Goal: Task Accomplishment & Management: Manage account settings

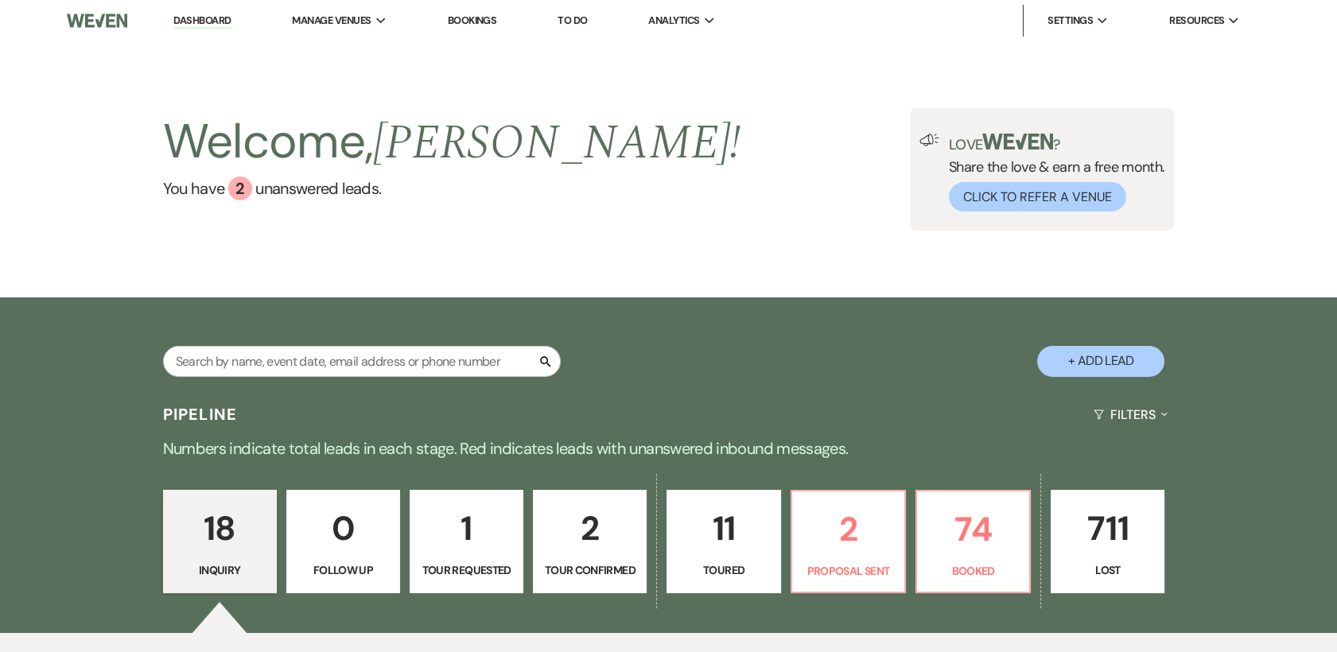
click at [734, 539] on p "11" at bounding box center [723, 528] width 93 height 53
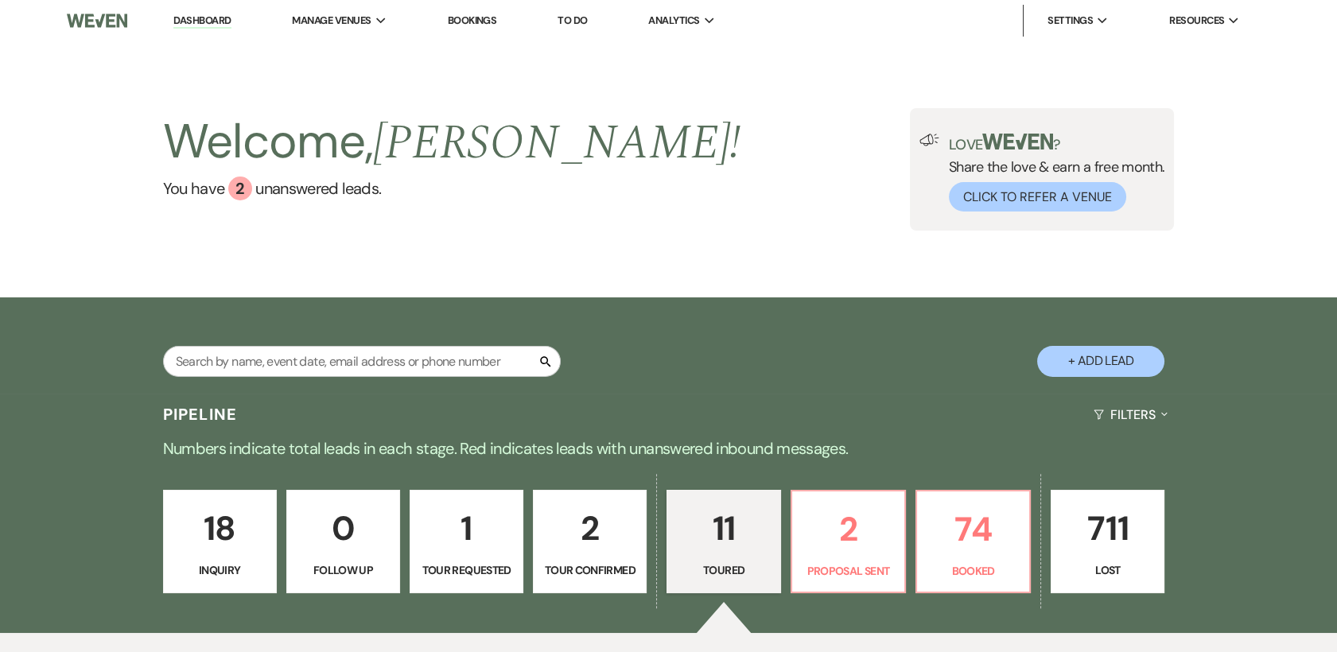
select select "5"
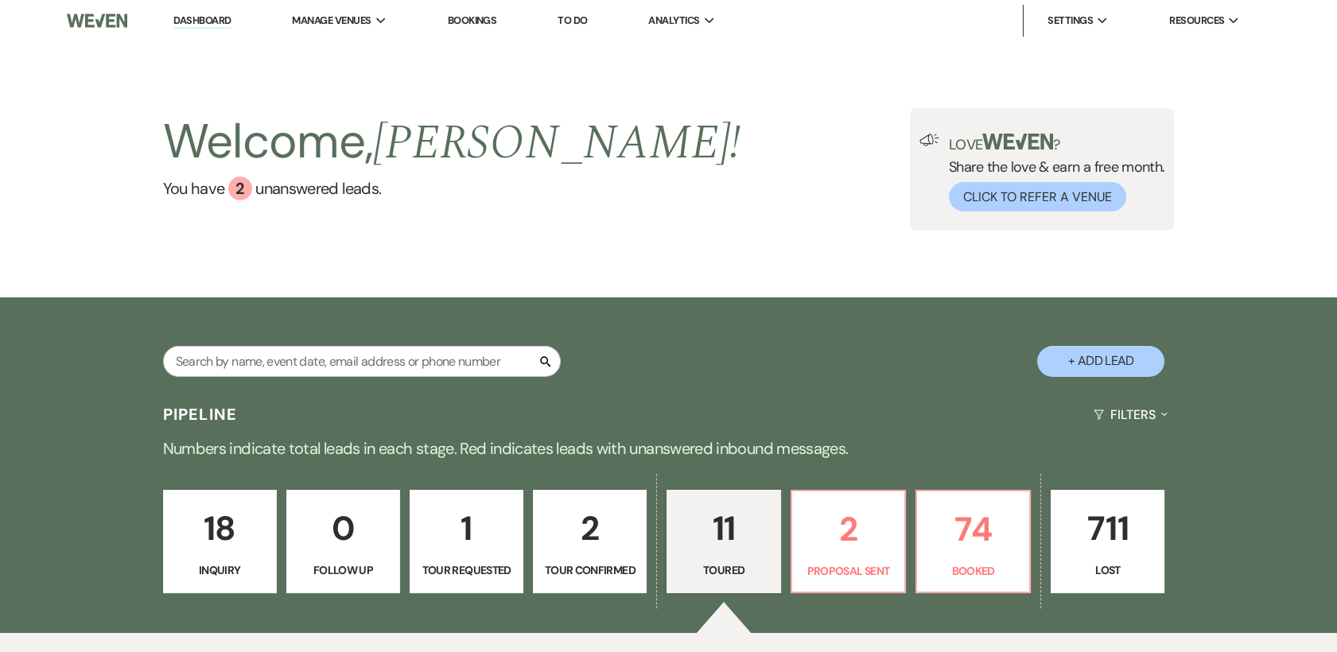
select select "5"
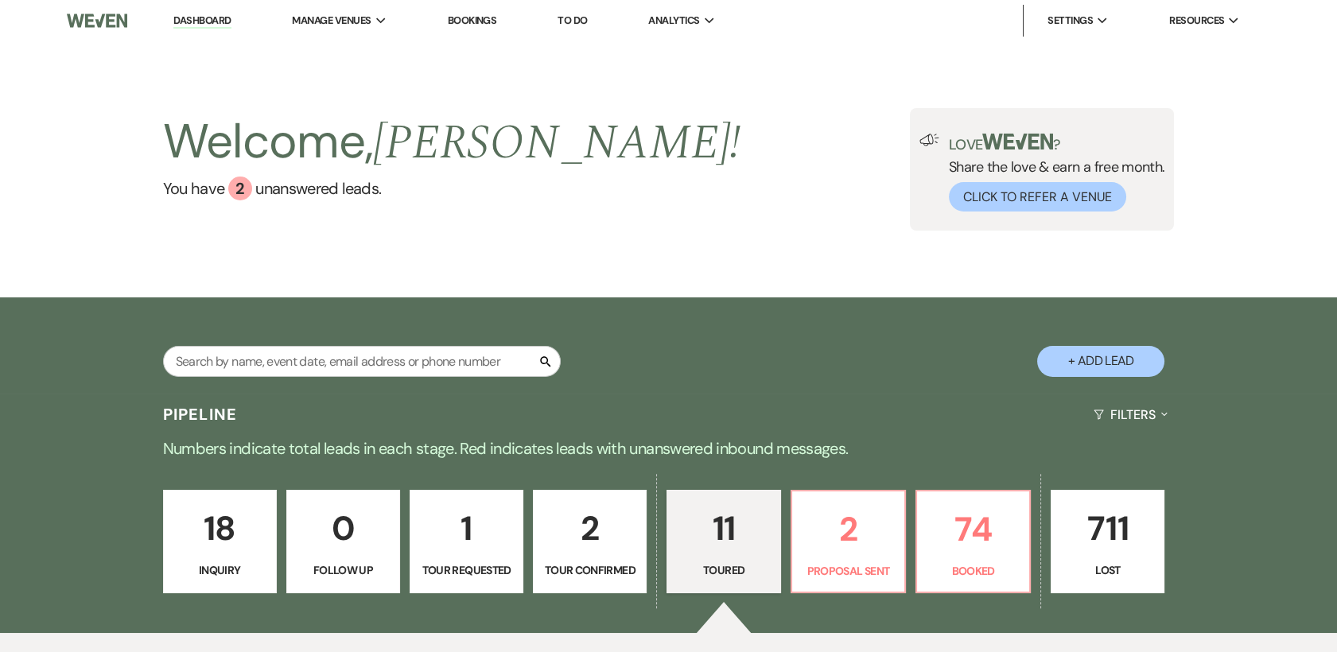
select select "5"
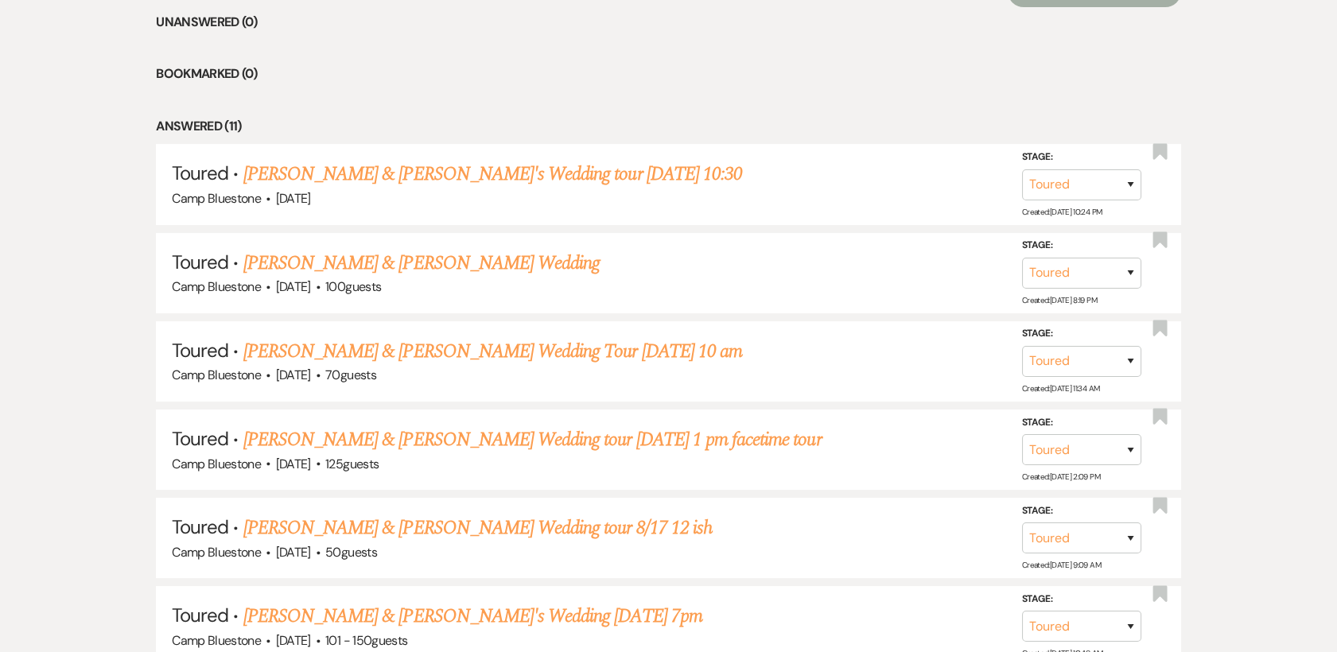
scroll to position [729, 0]
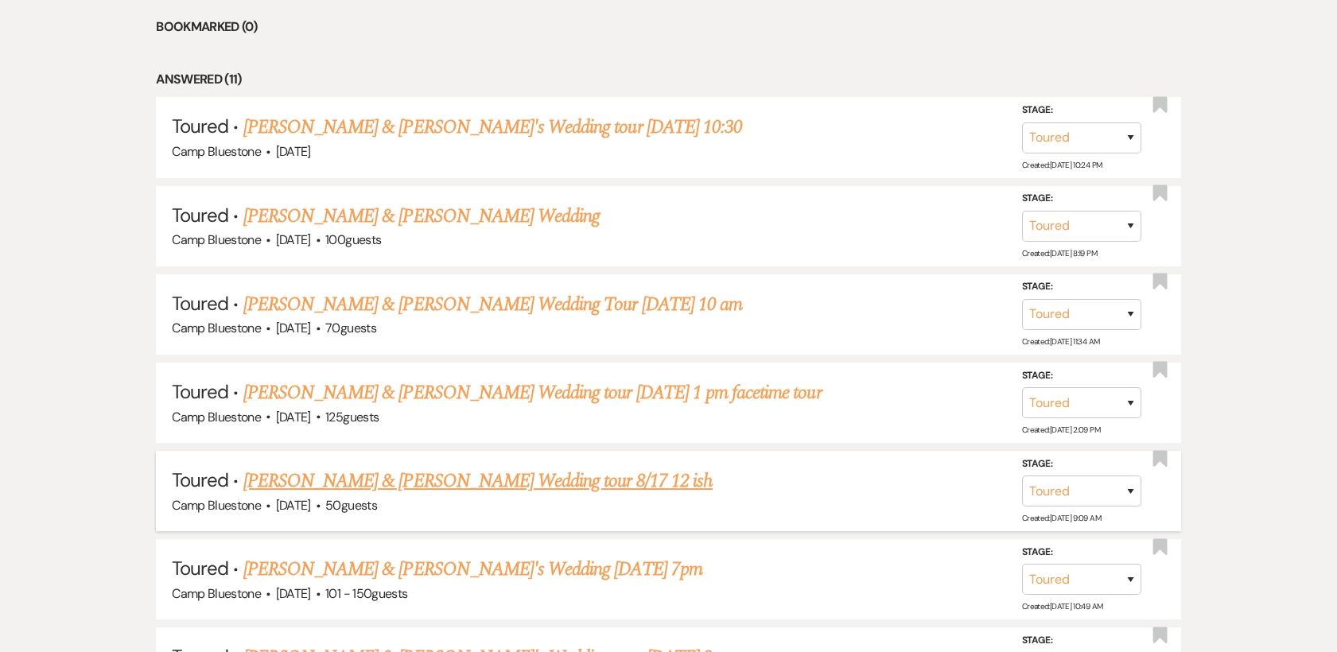
click at [459, 484] on link "[PERSON_NAME] & [PERSON_NAME] Wedding tour 8/17 12 ish" at bounding box center [477, 481] width 469 height 29
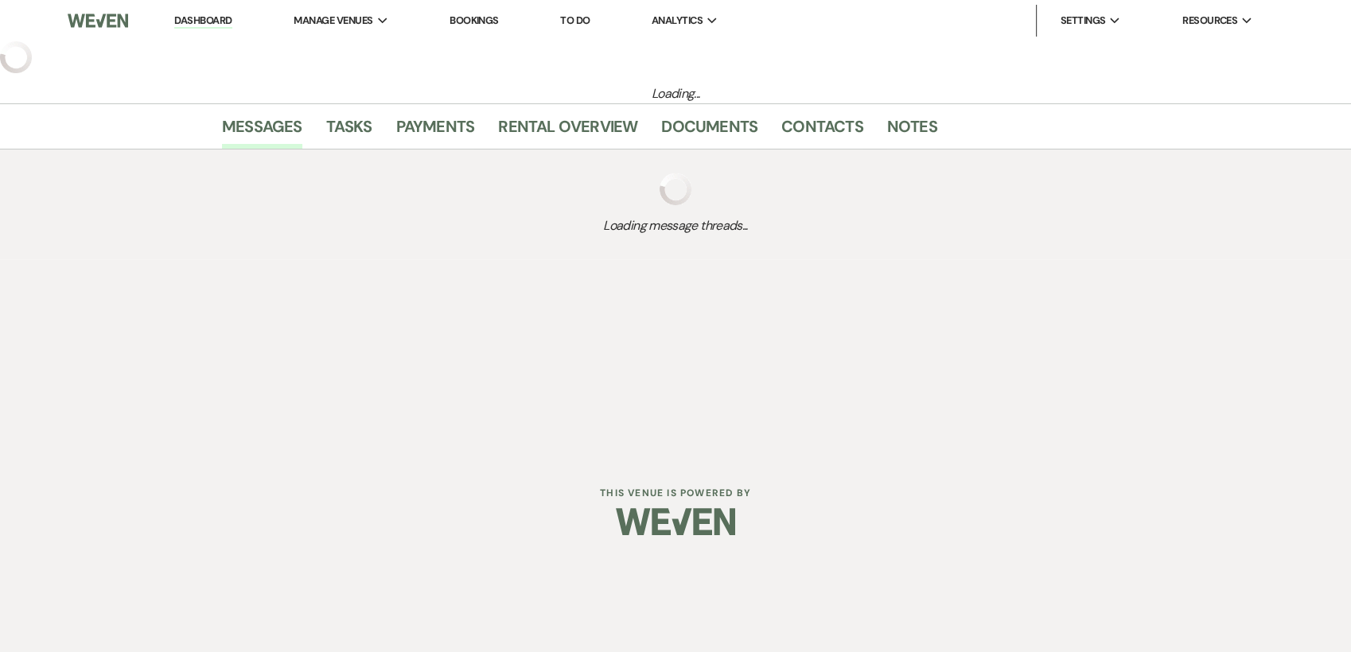
select select "5"
select select "1"
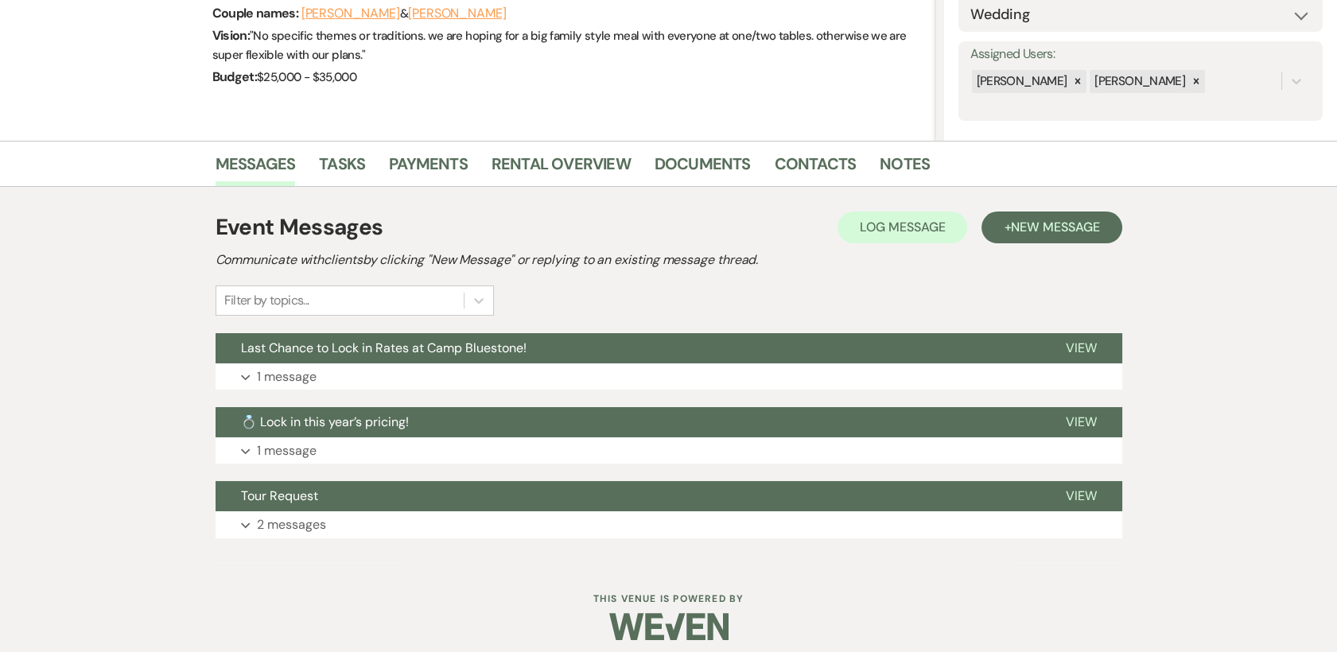
scroll to position [269, 0]
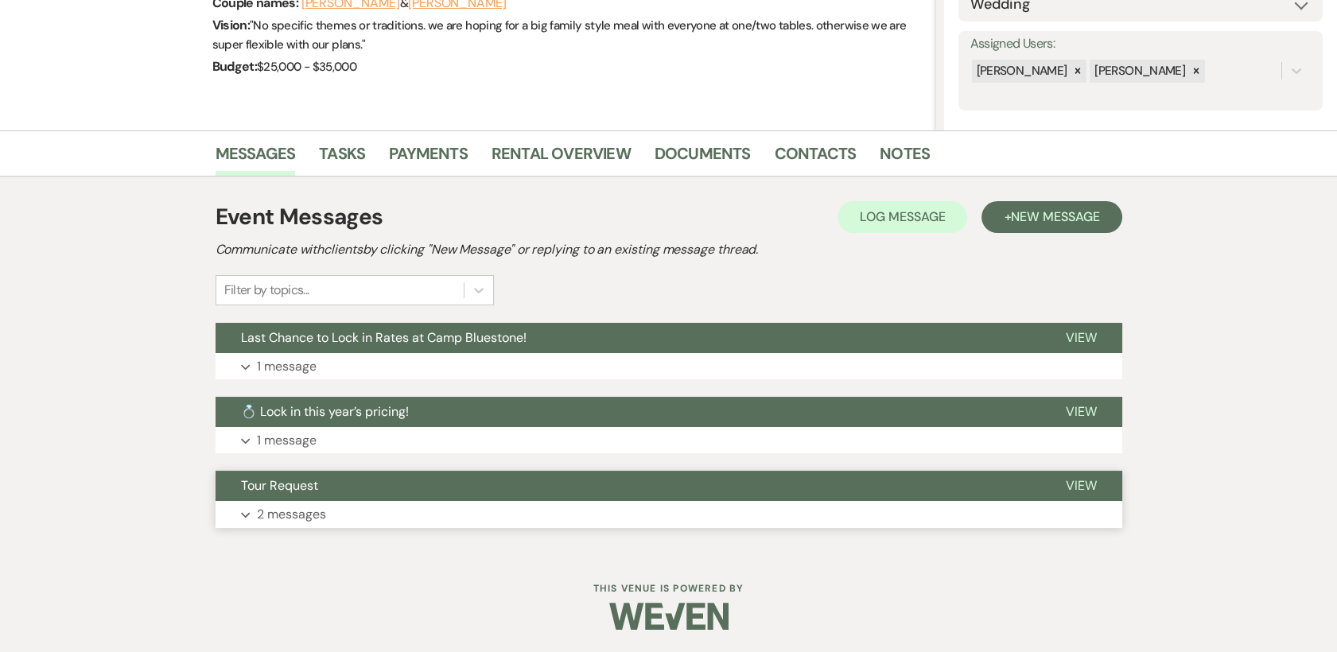
click at [1091, 492] on span "View" at bounding box center [1081, 485] width 31 height 17
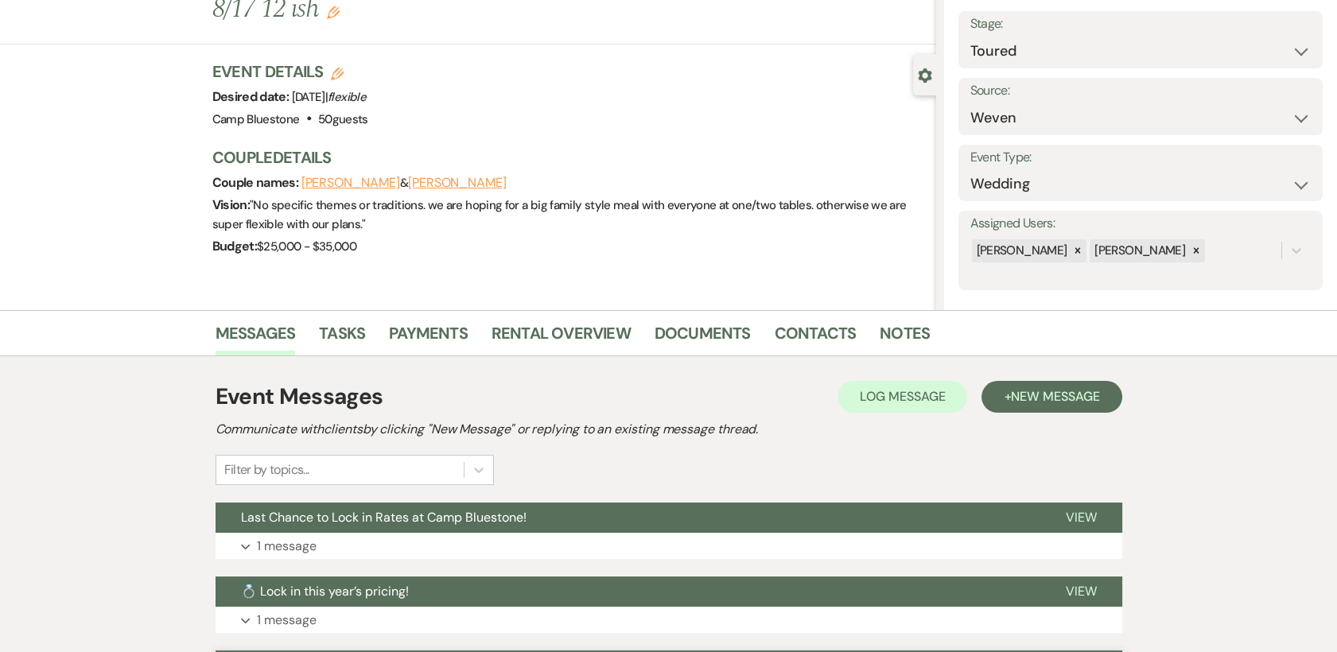
scroll to position [0, 0]
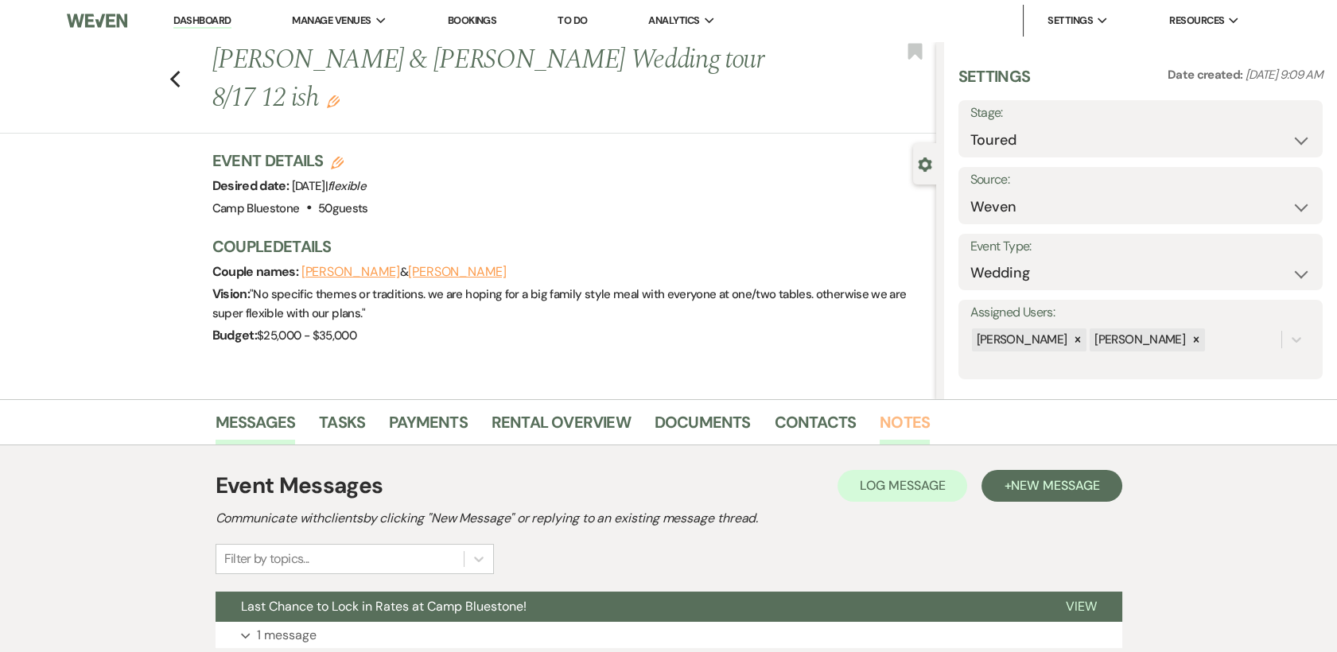
click at [903, 422] on link "Notes" at bounding box center [905, 427] width 50 height 35
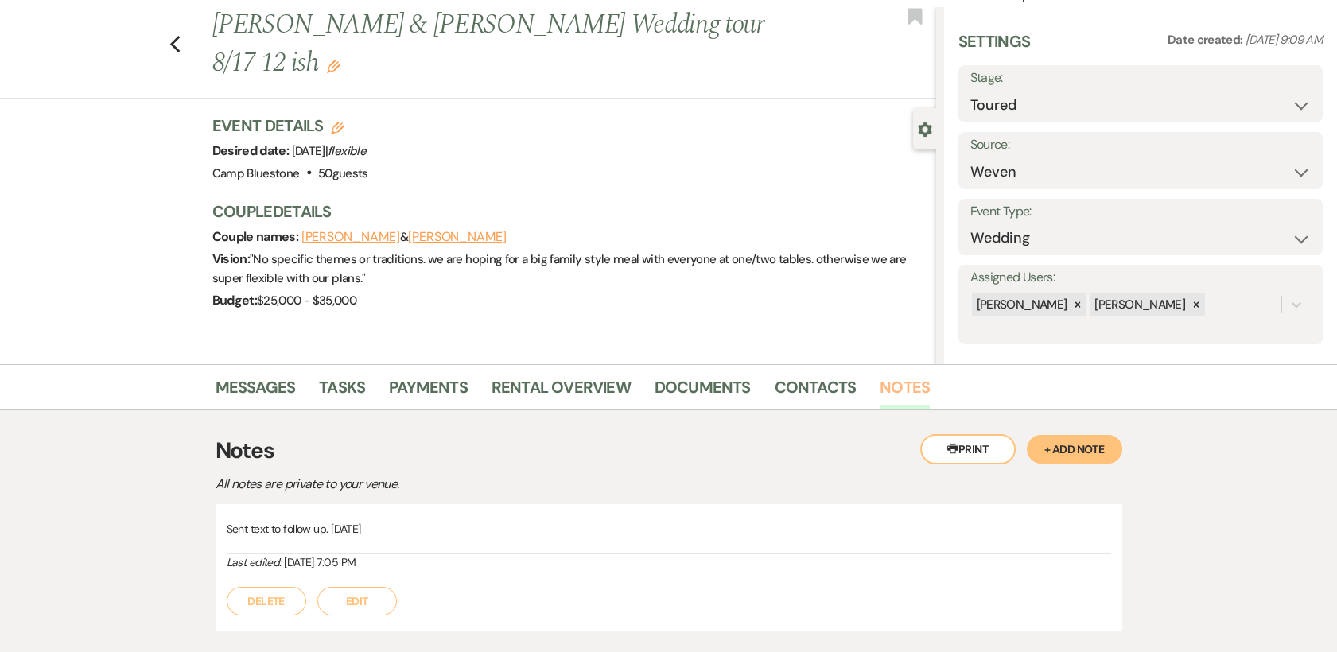
scroll to position [139, 0]
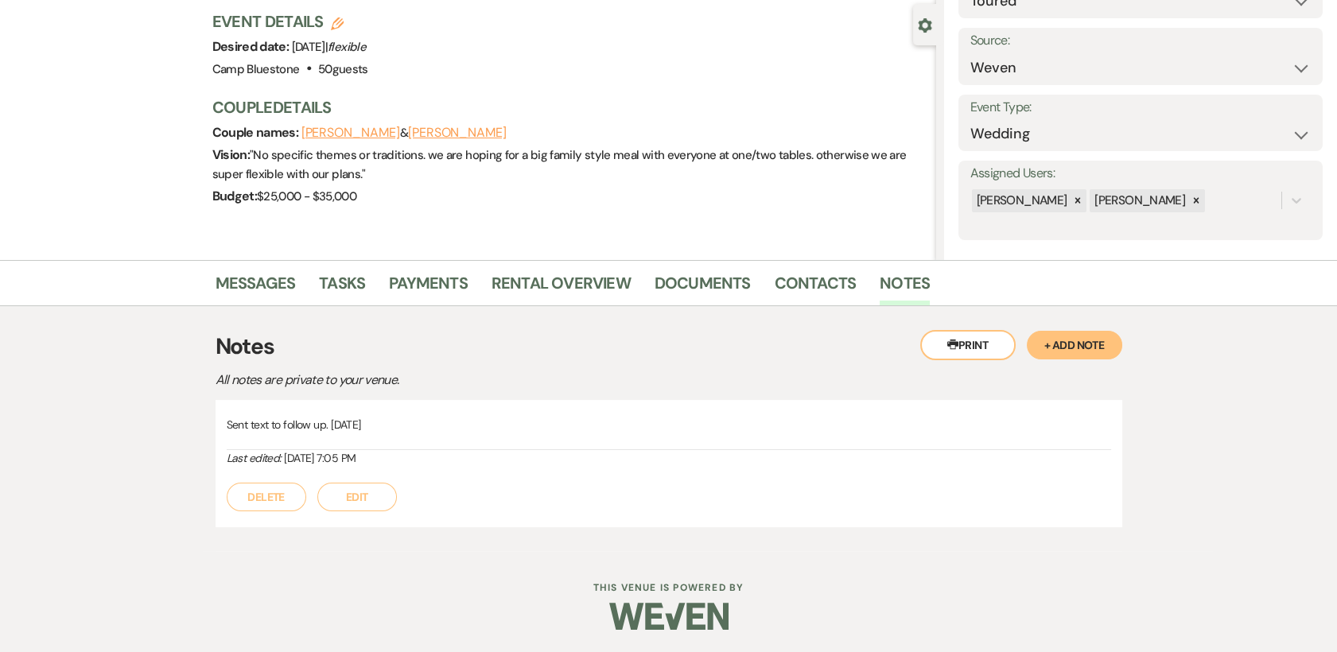
click at [357, 497] on button "Edit" at bounding box center [357, 497] width 80 height 29
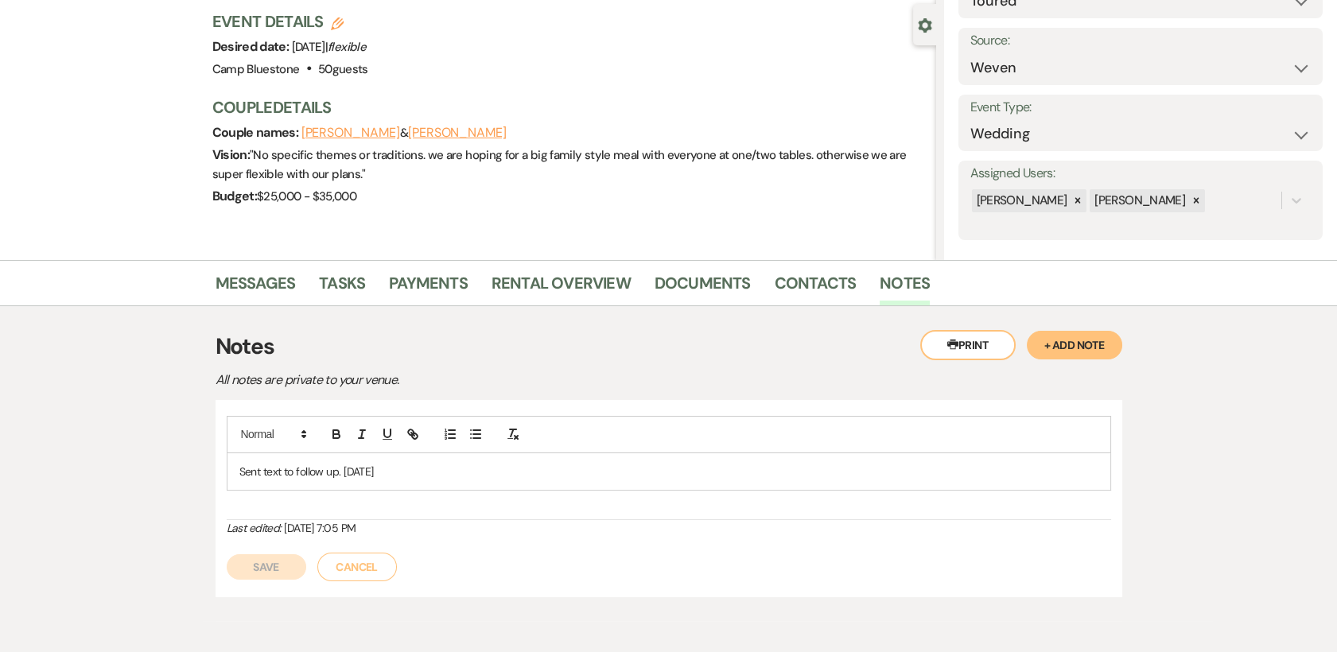
click at [416, 471] on p "Sent text to follow up. [DATE]" at bounding box center [668, 472] width 859 height 18
click at [269, 568] on button "Save" at bounding box center [267, 566] width 80 height 25
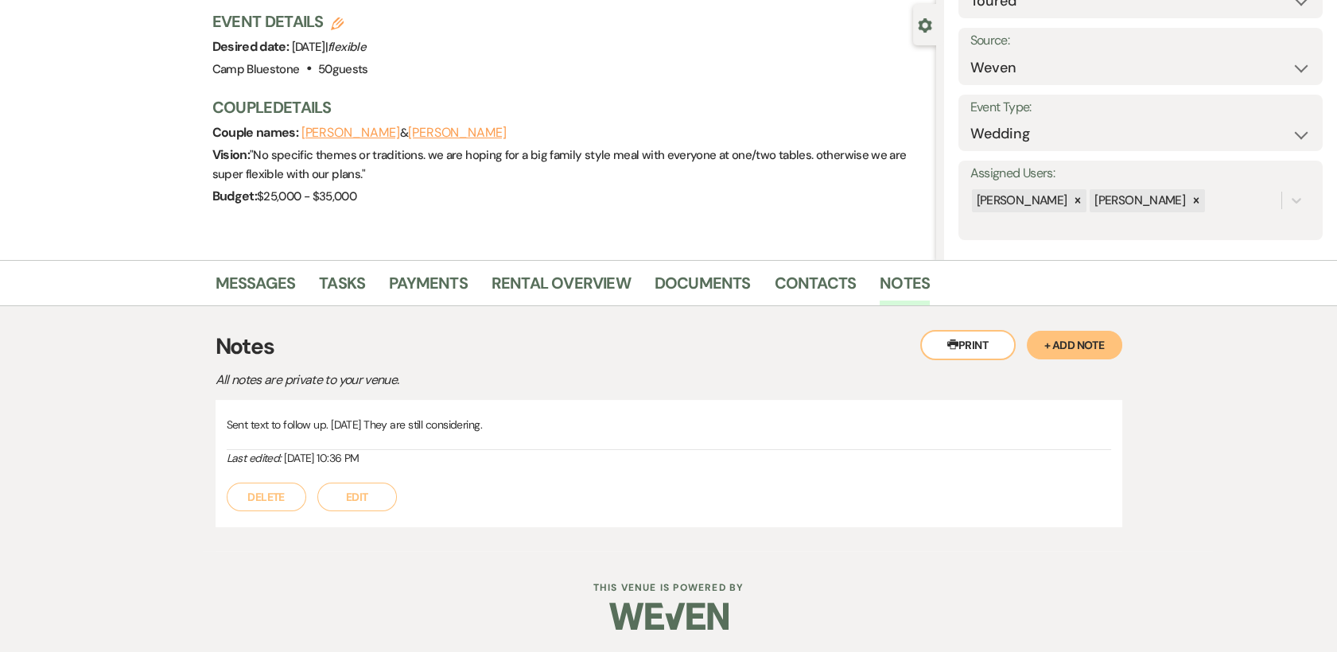
click at [269, 568] on div "Dashboard Manage Venues Expand Camp Bluestone Bookings To Do Analytics Expand C…" at bounding box center [668, 257] width 1337 height 793
select select "5"
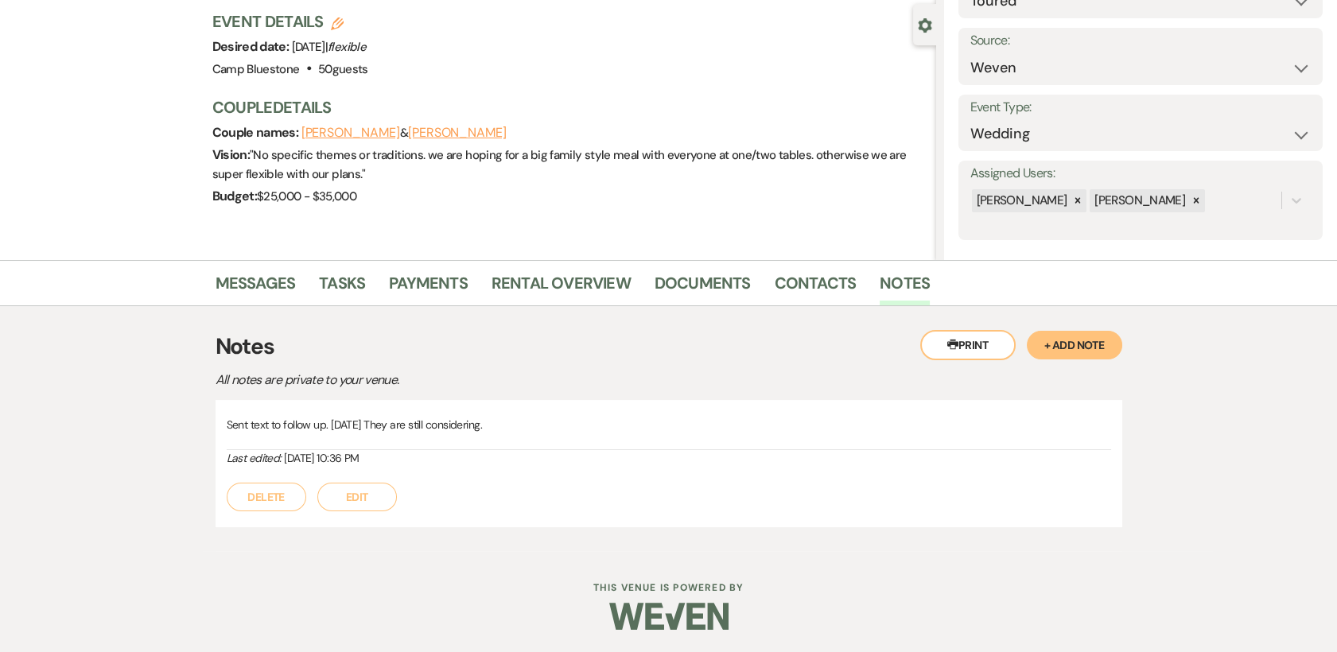
select select "5"
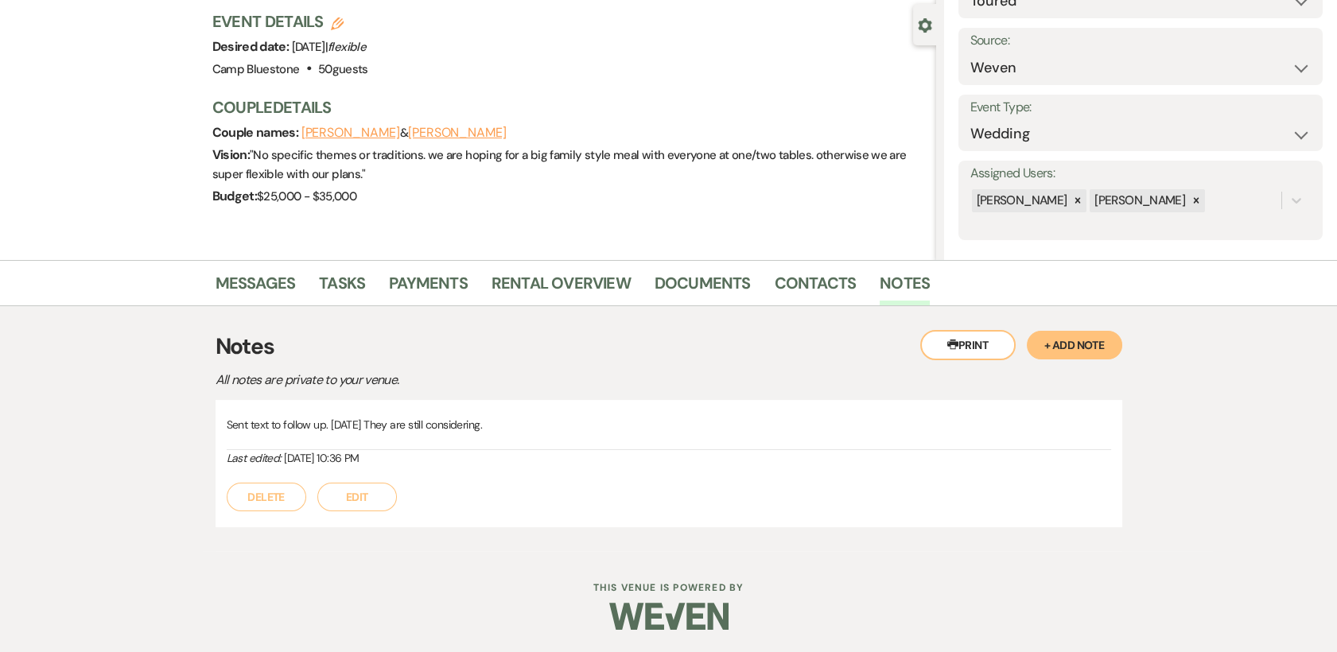
select select "5"
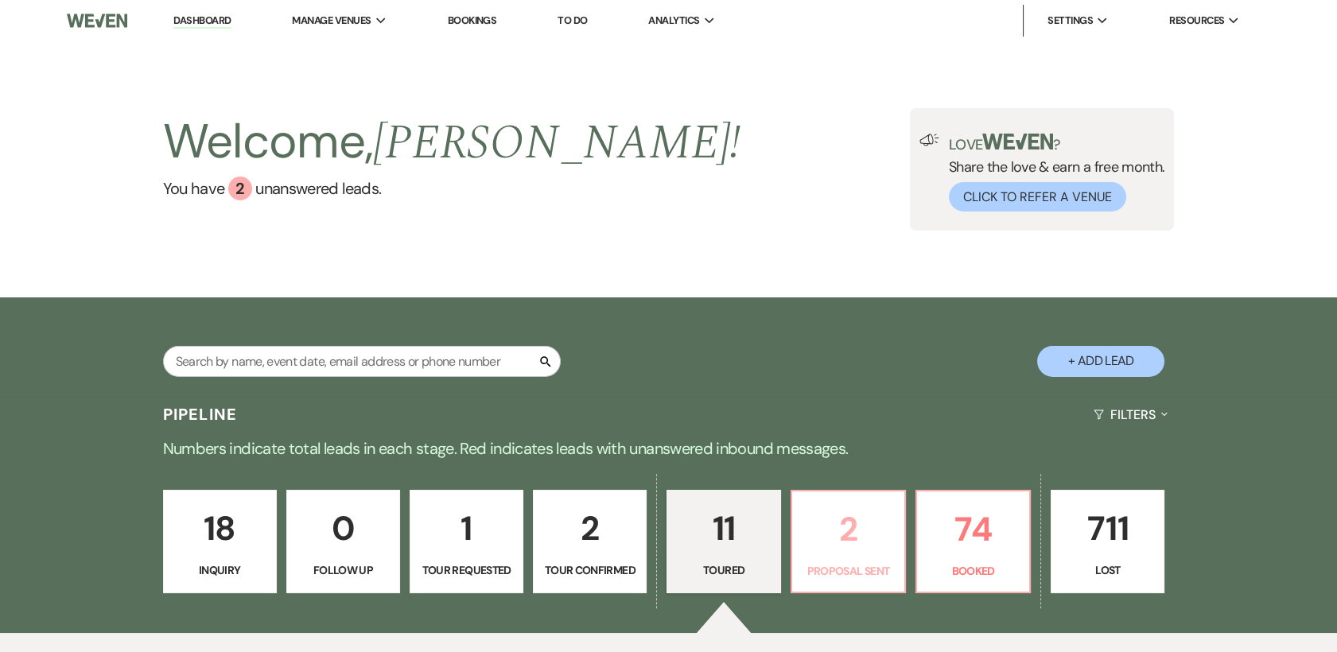
click at [851, 527] on p "2" at bounding box center [848, 529] width 93 height 53
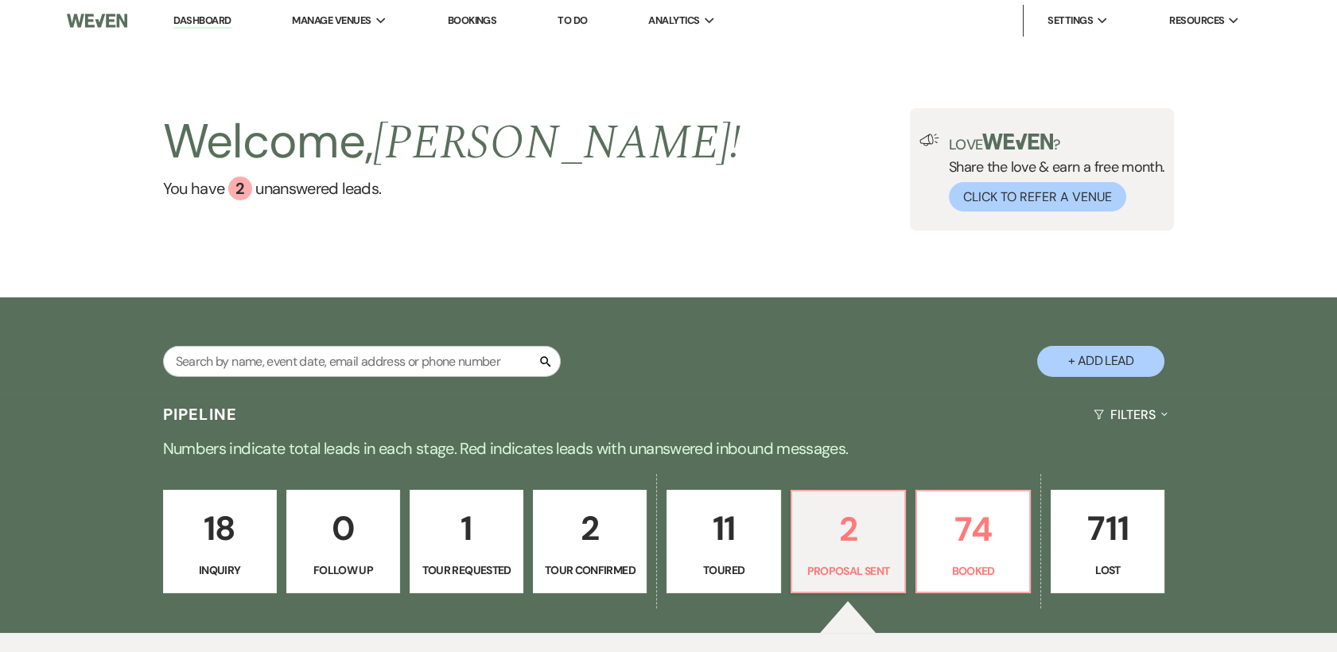
select select "6"
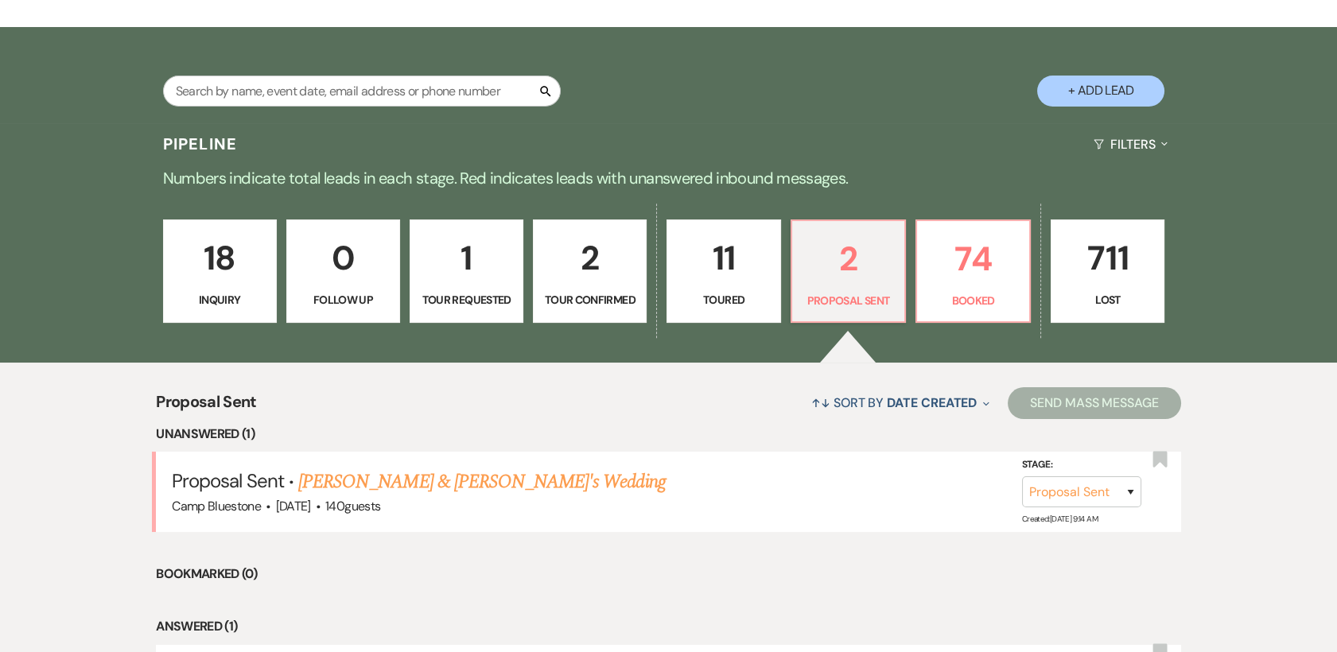
scroll to position [341, 0]
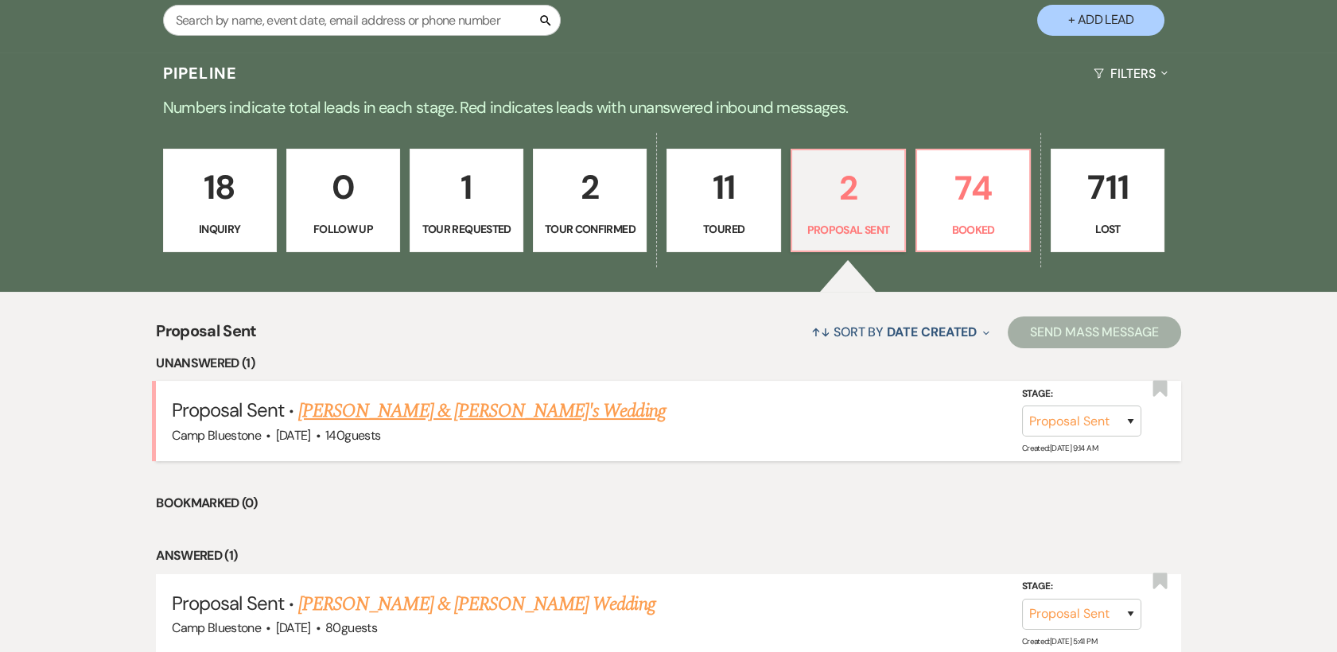
click at [356, 404] on link "[PERSON_NAME] & [PERSON_NAME]'s Wedding" at bounding box center [482, 411] width 368 height 29
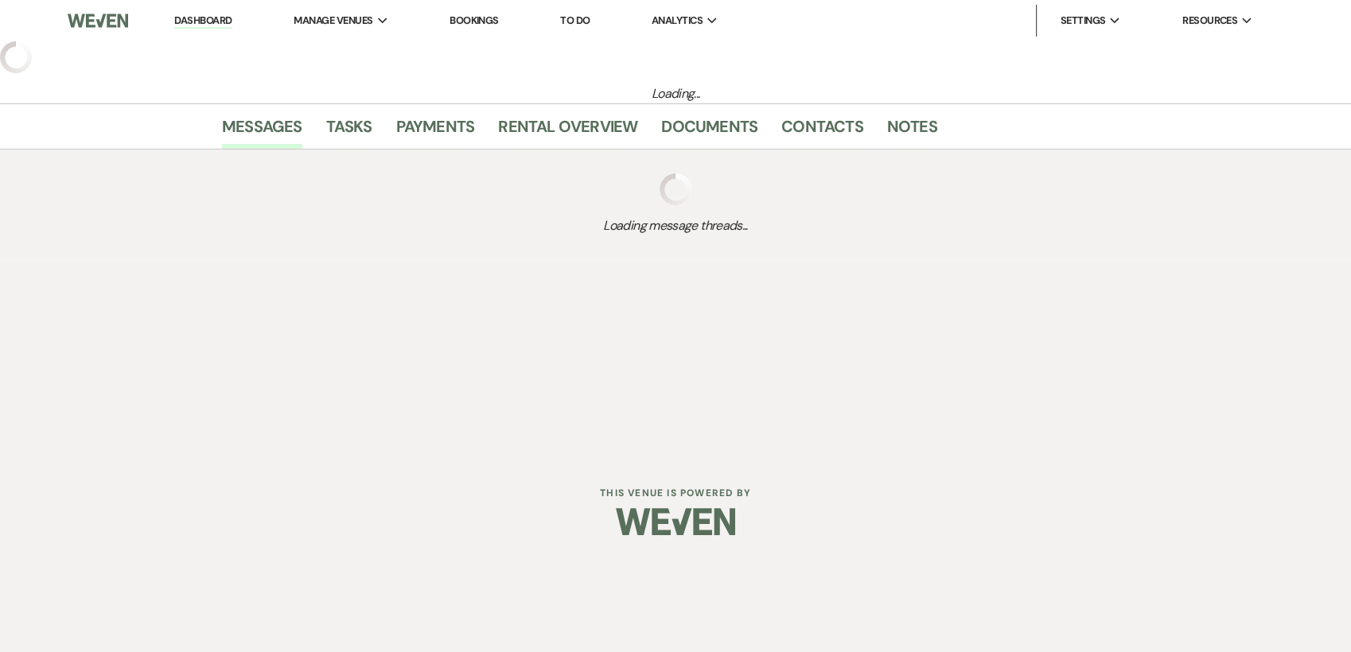
select select "6"
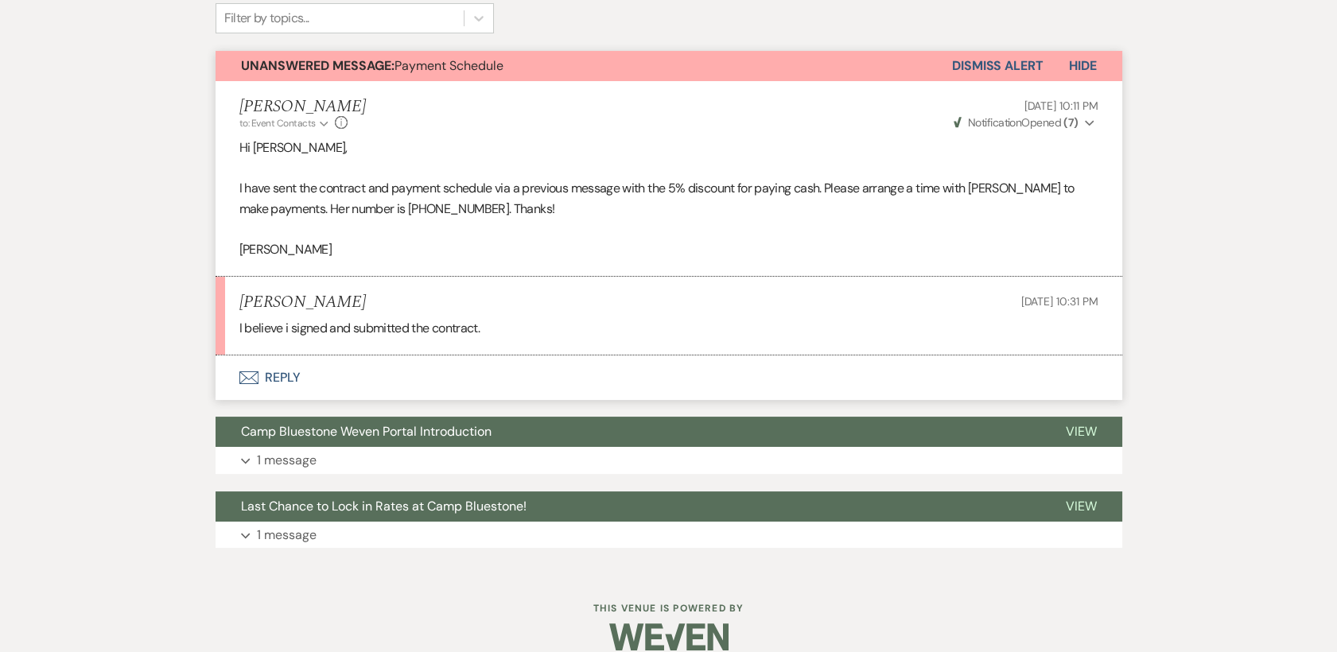
scroll to position [562, 0]
